Goal: Task Accomplishment & Management: Manage account settings

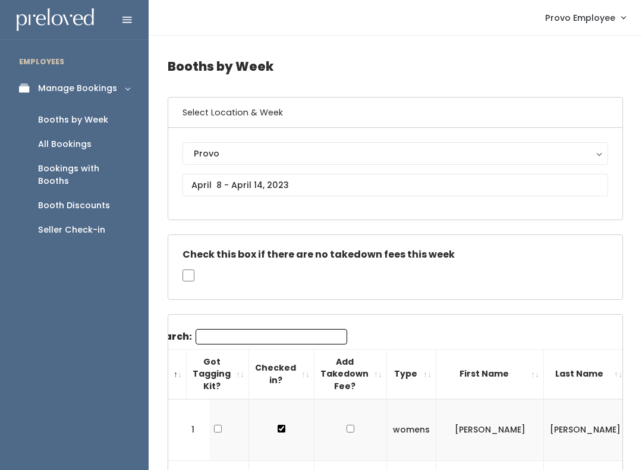
scroll to position [0, 27]
click at [87, 199] on div "Booth Discounts" at bounding box center [74, 205] width 72 height 12
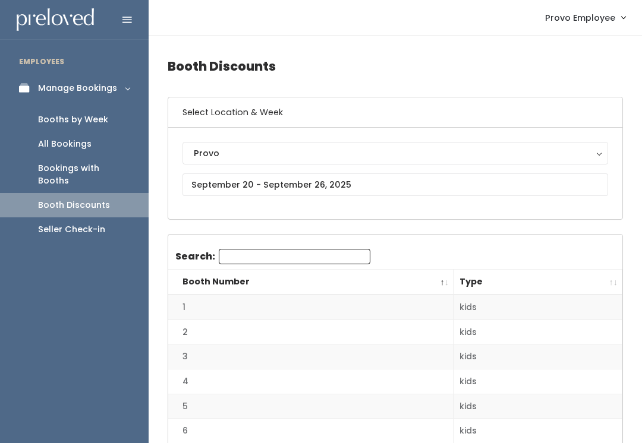
click at [331, 151] on div "Provo" at bounding box center [395, 153] width 403 height 13
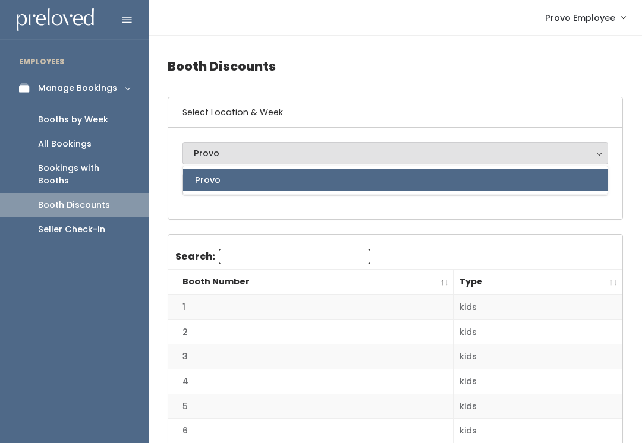
click at [348, 156] on div "Provo" at bounding box center [395, 153] width 403 height 13
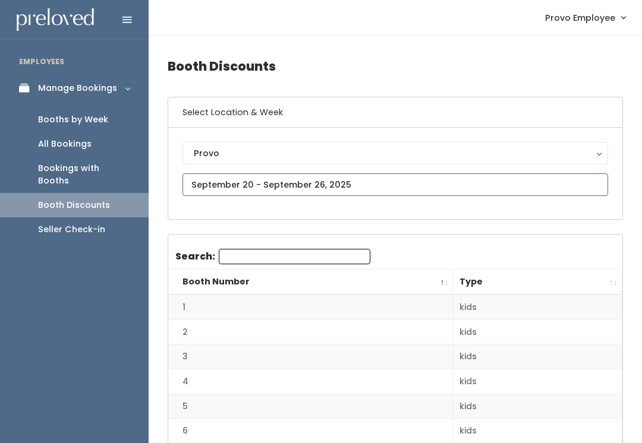
click at [303, 185] on input "text" at bounding box center [395, 185] width 426 height 23
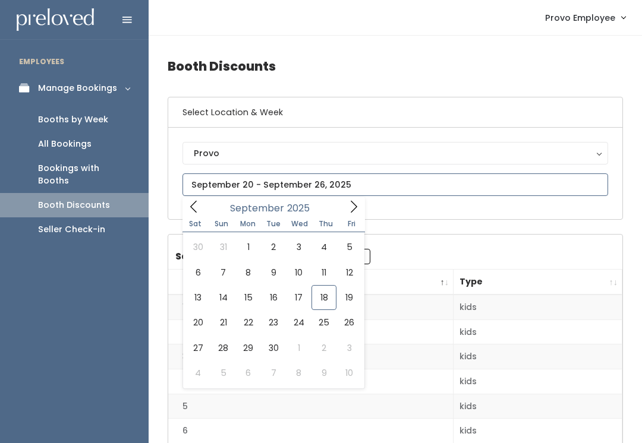
click at [199, 200] on icon at bounding box center [193, 206] width 13 height 13
click at [345, 210] on span at bounding box center [353, 206] width 23 height 18
type input "[DATE] to [DATE]"
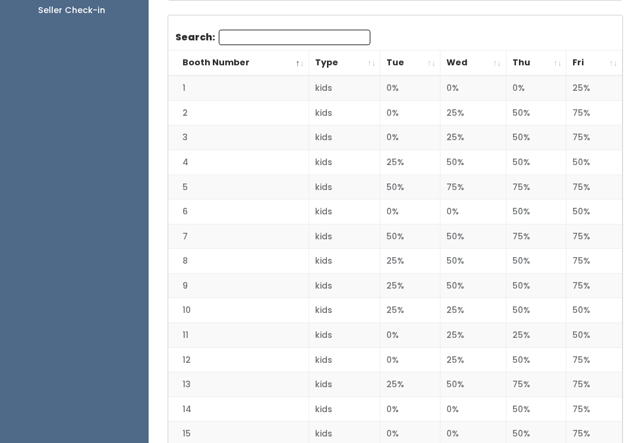
scroll to position [223, 0]
